Goal: Task Accomplishment & Management: Manage account settings

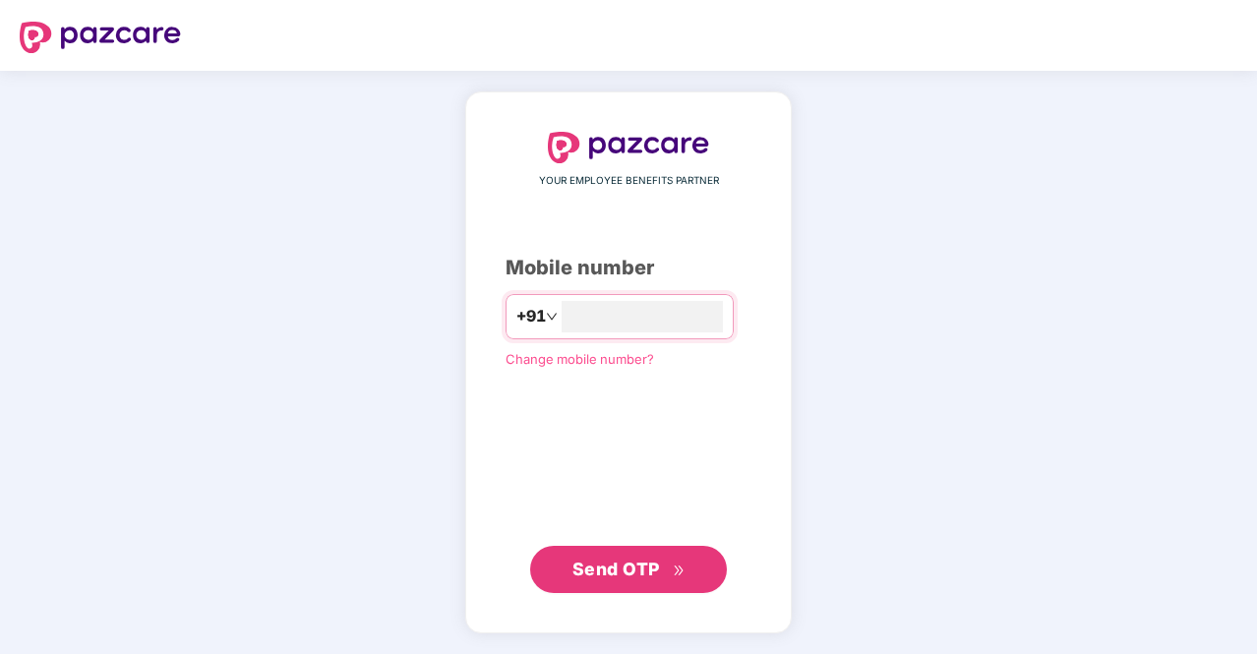
type input "**********"
click at [564, 563] on button "Send OTP" at bounding box center [628, 569] width 197 height 47
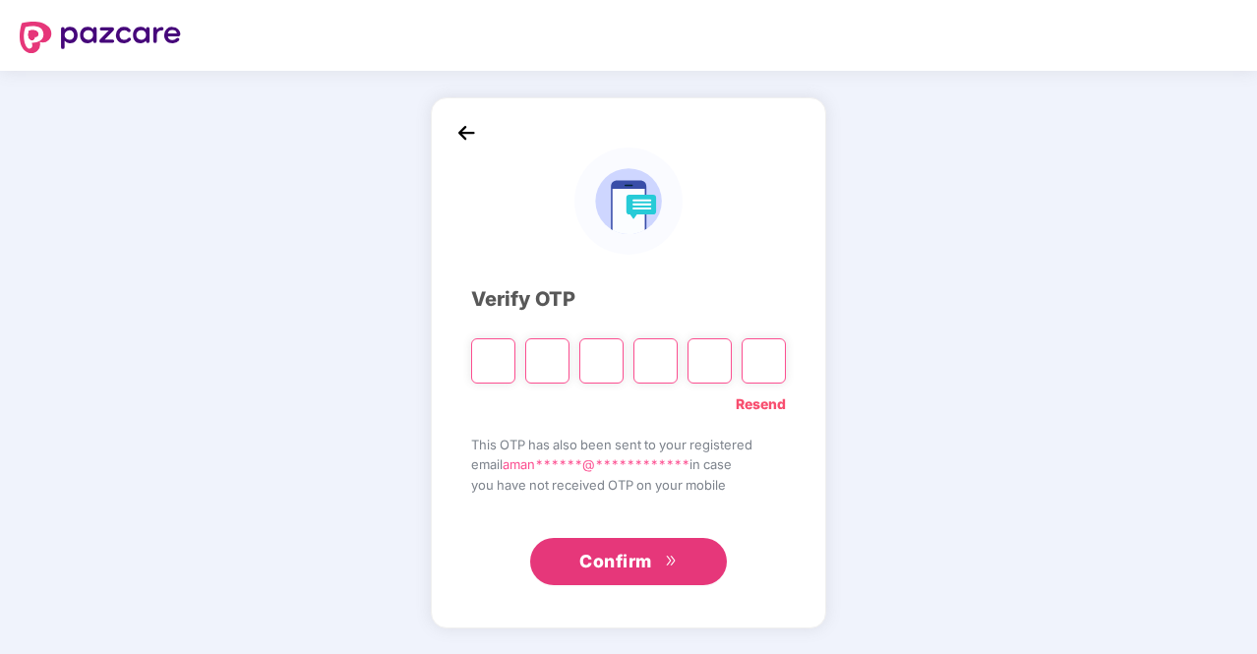
type input "*"
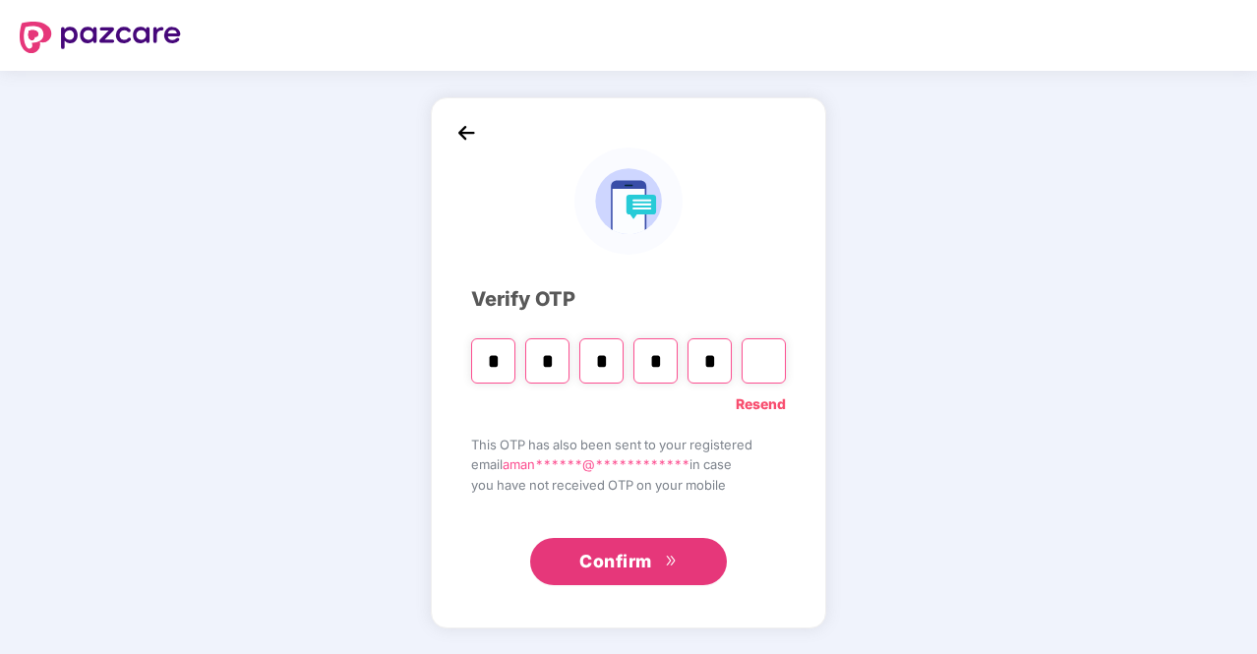
type input "*"
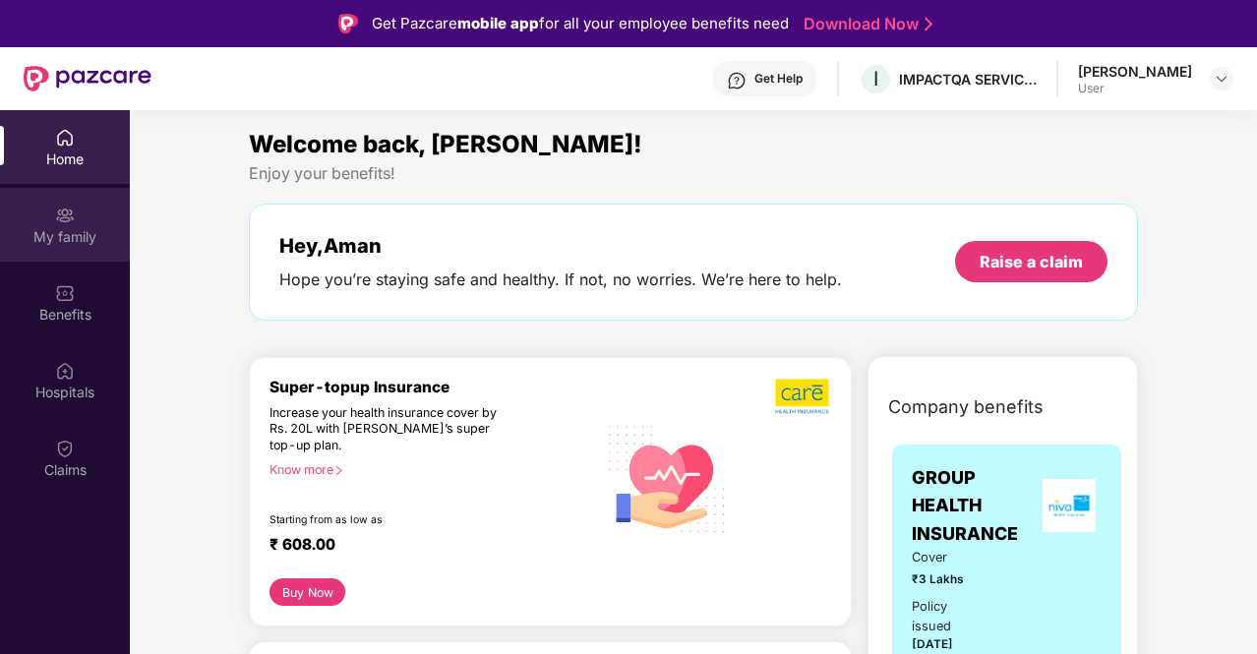
click at [61, 229] on div "My family" at bounding box center [65, 237] width 130 height 20
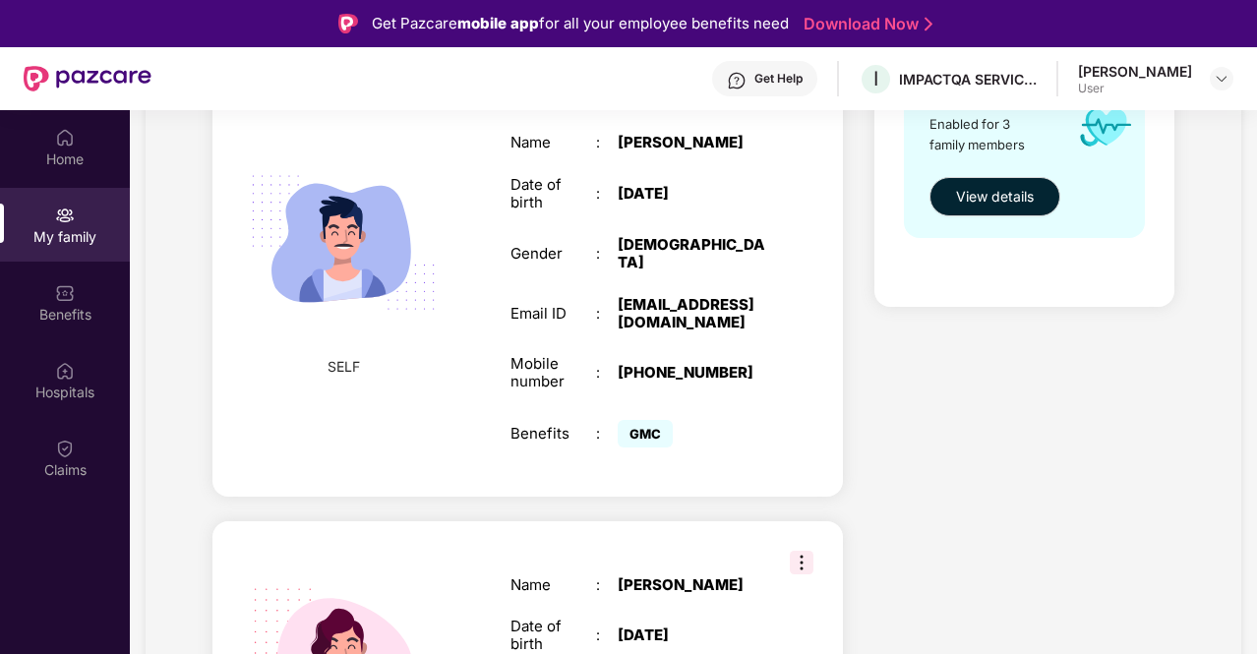
scroll to position [393, 0]
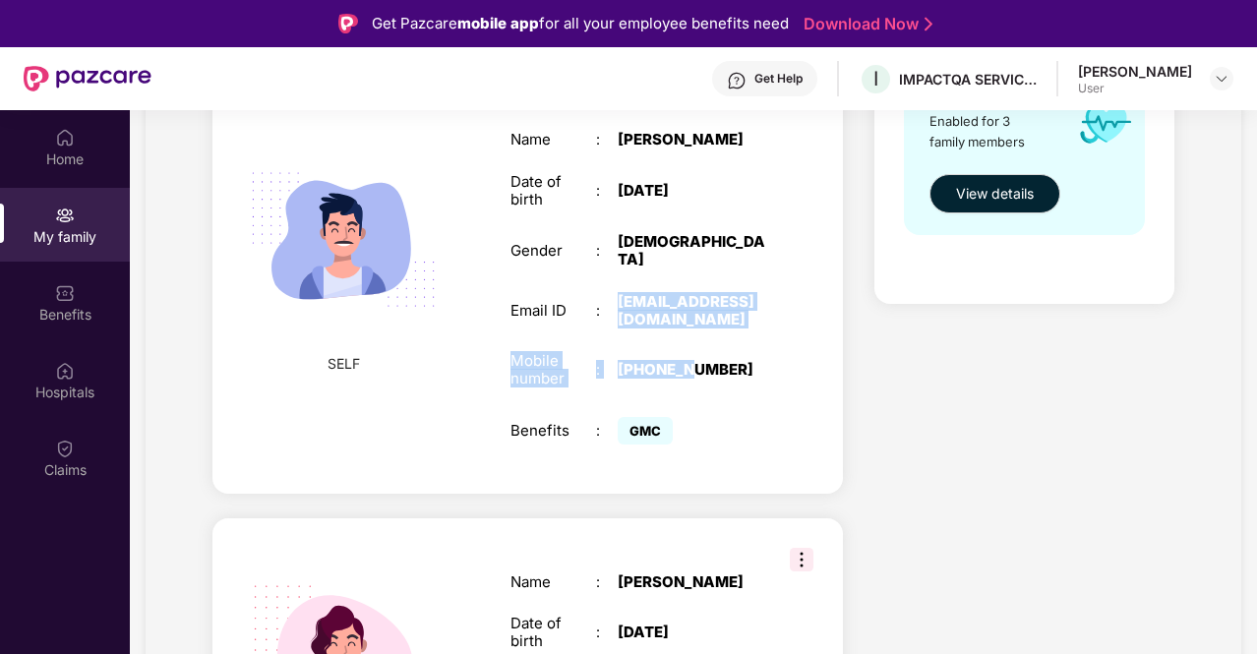
drag, startPoint x: 616, startPoint y: 290, endPoint x: 692, endPoint y: 314, distance: 80.3
click at [692, 314] on div "Employee ID : 1119 Name : [PERSON_NAME] Date of birth : [DEMOGRAPHIC_DATA] Gend…" at bounding box center [638, 260] width 295 height 427
click at [694, 310] on div "Employee ID : 1119 Name : [PERSON_NAME] Date of birth : [DEMOGRAPHIC_DATA] Gend…" at bounding box center [638, 260] width 295 height 427
click at [688, 293] on div "[EMAIL_ADDRESS][DOMAIN_NAME]" at bounding box center [692, 310] width 149 height 35
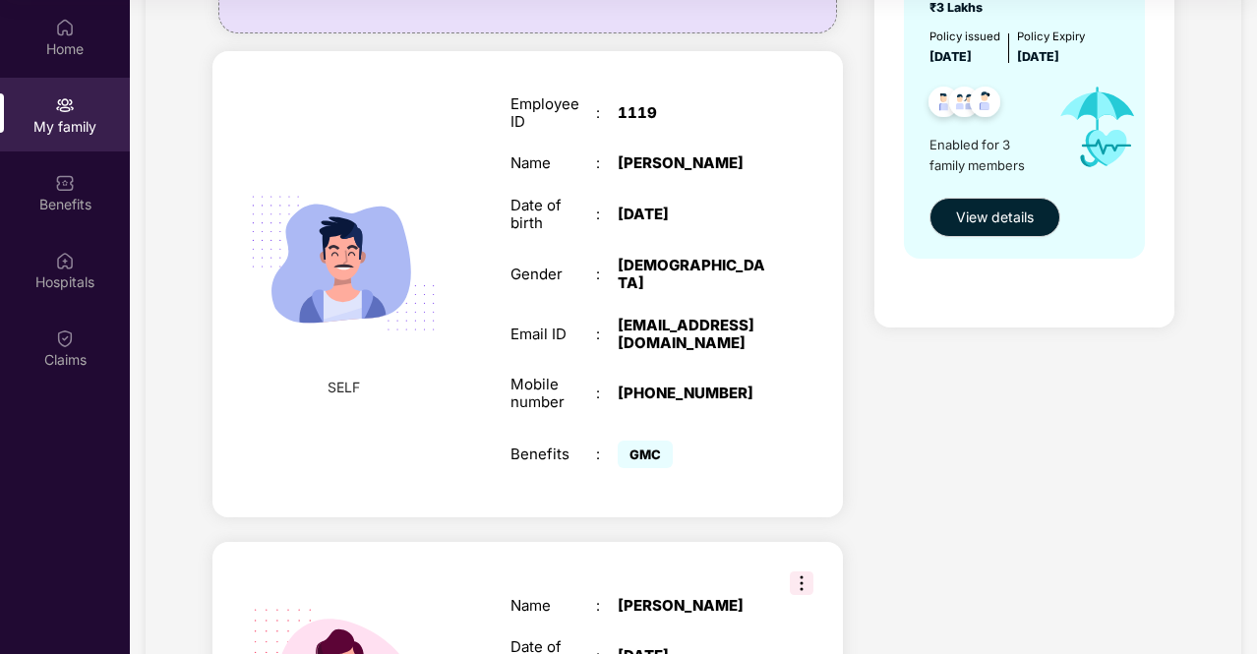
scroll to position [0, 0]
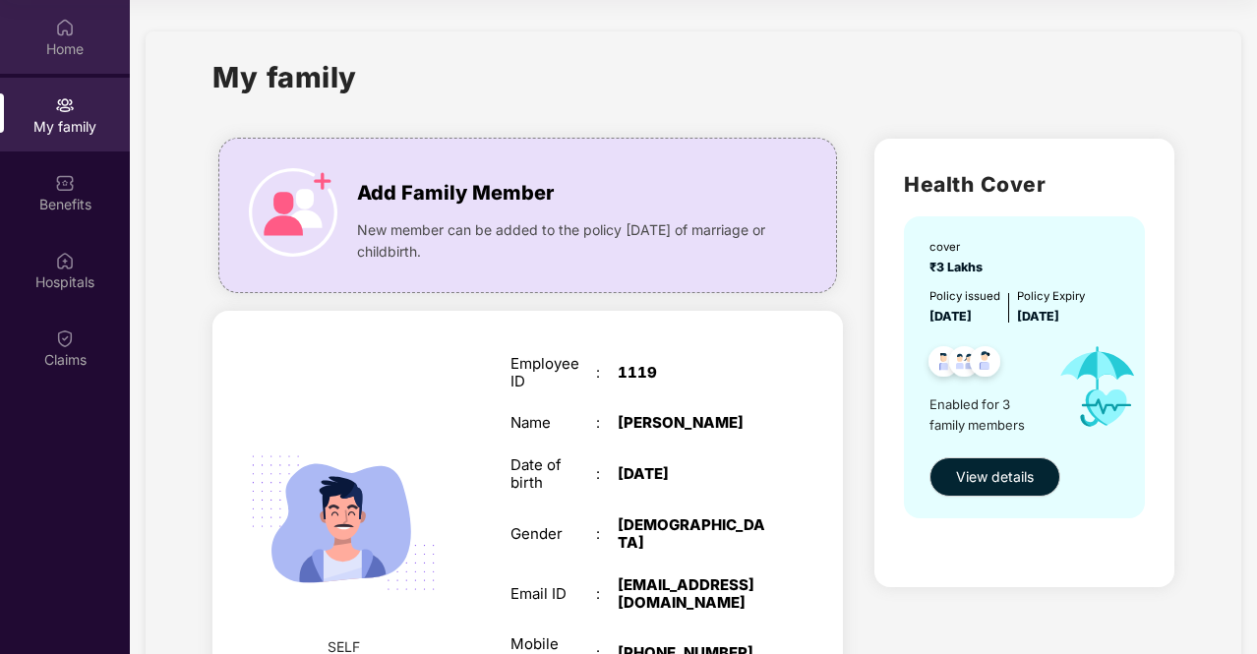
click at [29, 34] on div "Home" at bounding box center [65, 37] width 130 height 74
